Goal: Navigation & Orientation: Find specific page/section

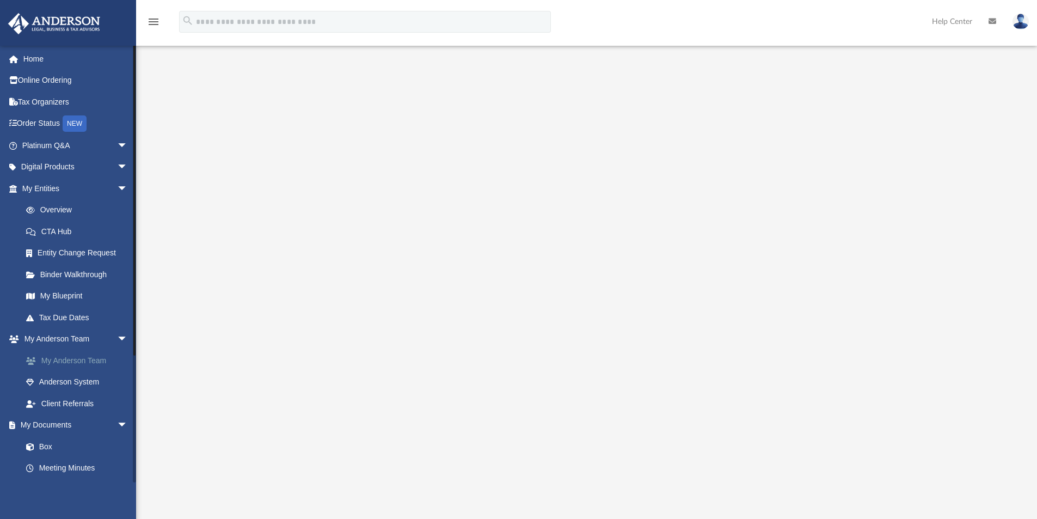
click at [67, 362] on link "My Anderson Team" at bounding box center [79, 360] width 129 height 22
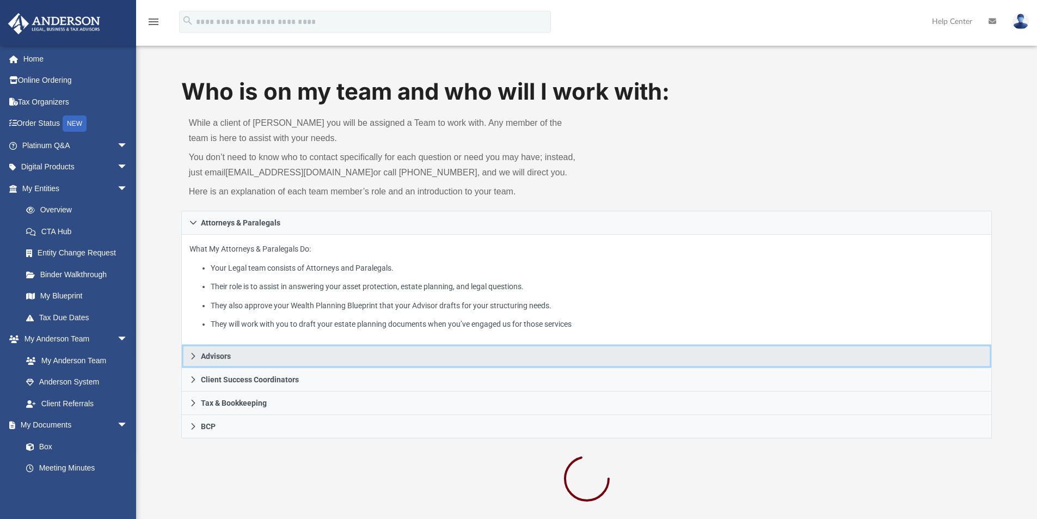
click at [244, 358] on link "Advisors" at bounding box center [586, 355] width 811 height 23
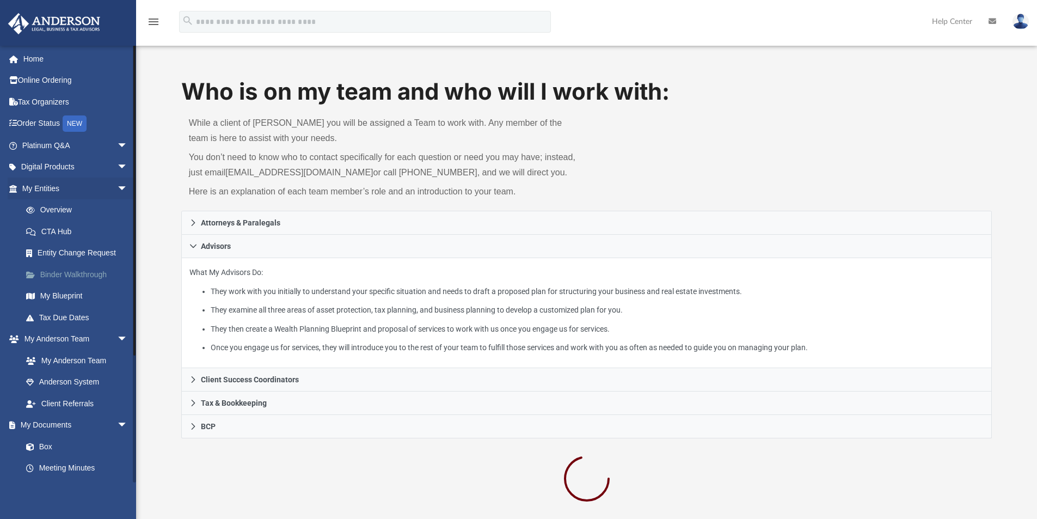
click at [62, 272] on link "Binder Walkthrough" at bounding box center [79, 274] width 129 height 22
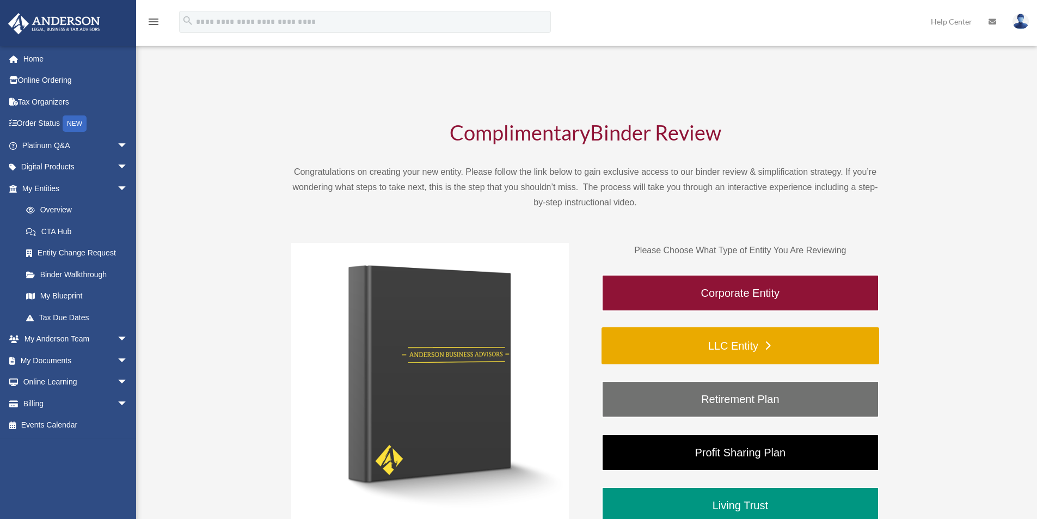
scroll to position [163, 0]
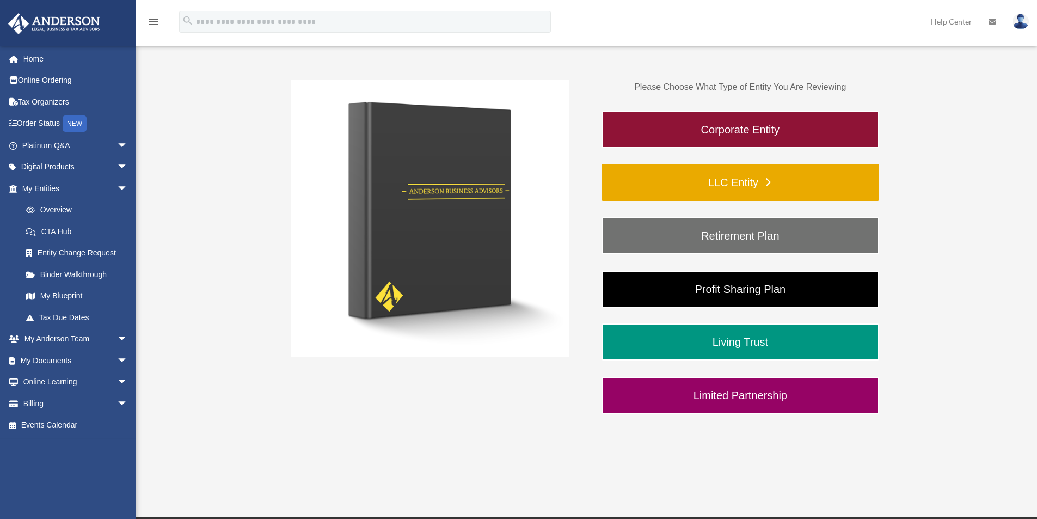
click at [746, 187] on link "LLC Entity" at bounding box center [740, 182] width 278 height 37
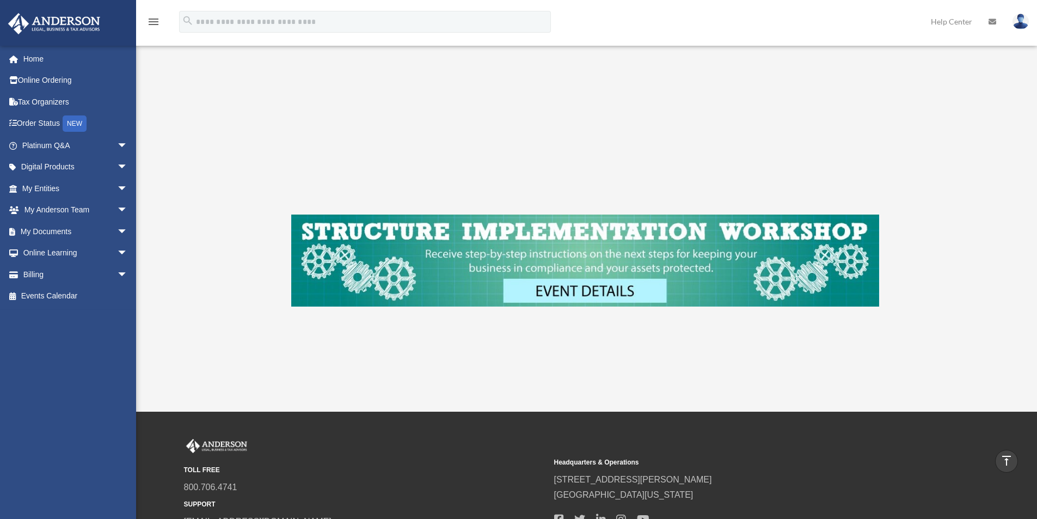
scroll to position [327, 0]
click at [547, 291] on img at bounding box center [585, 260] width 588 height 92
click at [76, 206] on link "My Anderson Team arrow_drop_down" at bounding box center [76, 210] width 137 height 22
click at [117, 210] on span "arrow_drop_down" at bounding box center [128, 210] width 22 height 22
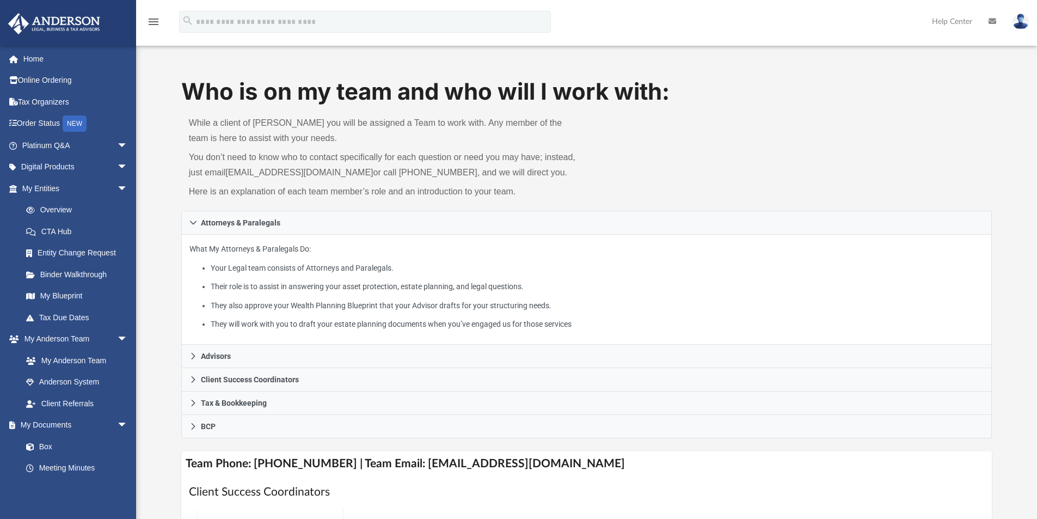
click at [1015, 24] on img at bounding box center [1020, 22] width 16 height 16
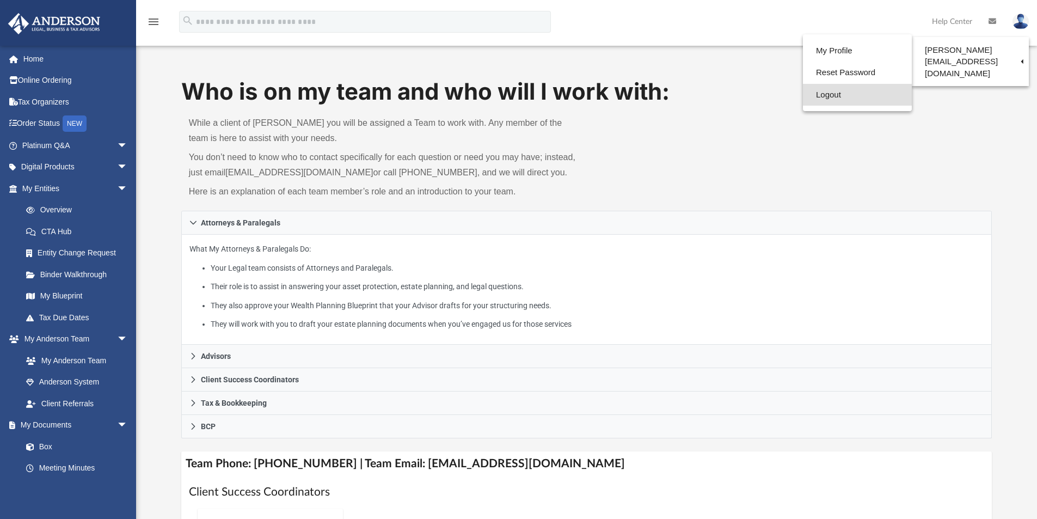
click at [818, 94] on link "Logout" at bounding box center [857, 95] width 109 height 22
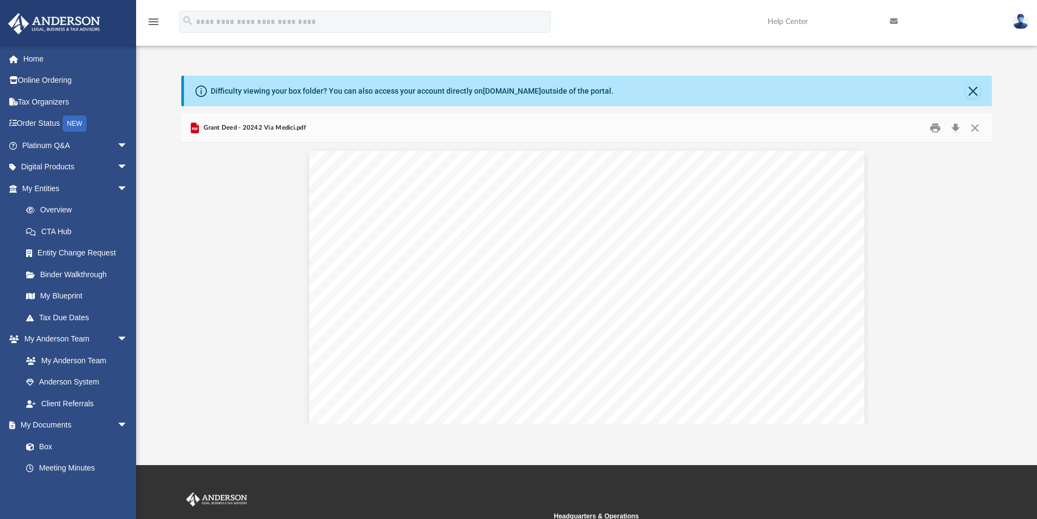
scroll to position [381, 0]
click at [1020, 29] on img at bounding box center [1020, 22] width 16 height 16
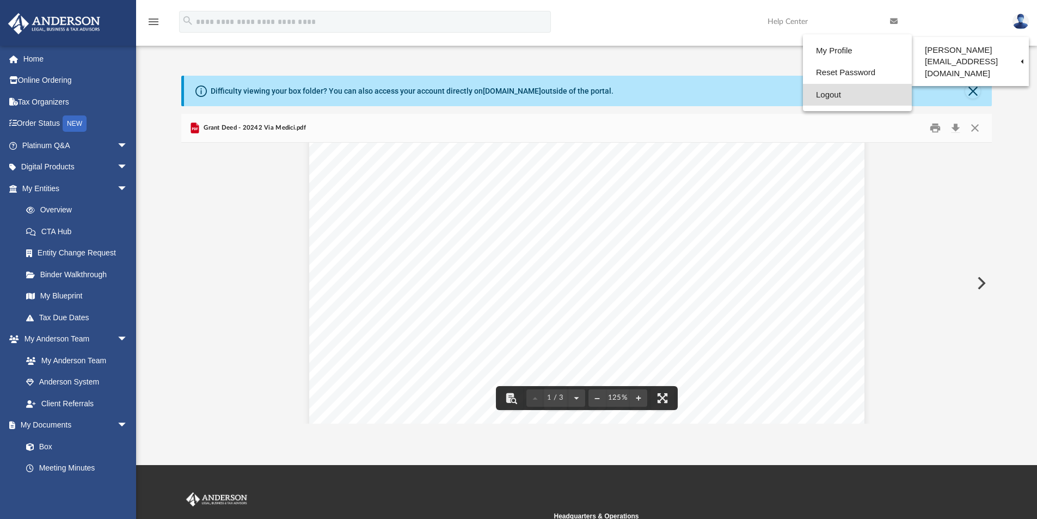
click at [823, 96] on link "Logout" at bounding box center [857, 95] width 109 height 22
